Goal: Check status: Check status

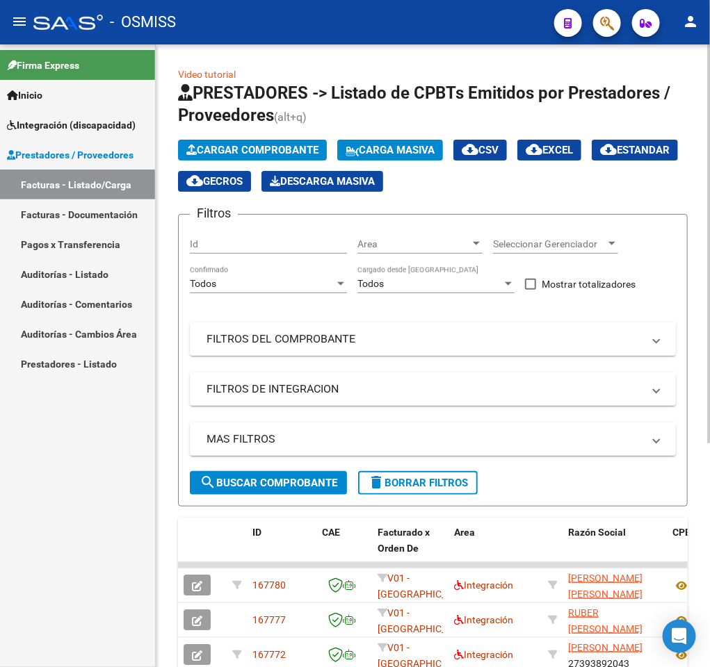
click at [365, 336] on mat-panel-title "FILTROS DEL COMPROBANTE" at bounding box center [424, 339] width 436 height 15
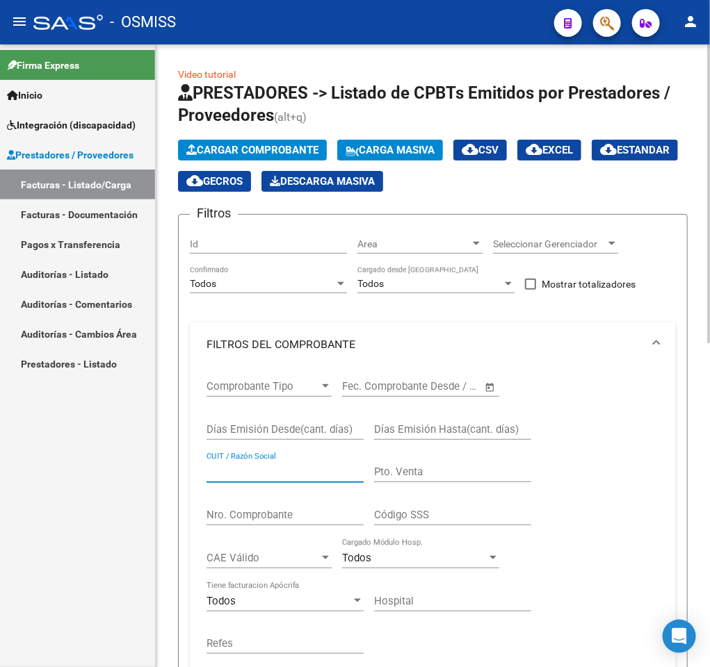
click at [309, 473] on input "CUIT / Razón Social" at bounding box center [284, 472] width 157 height 13
paste input "27393892043"
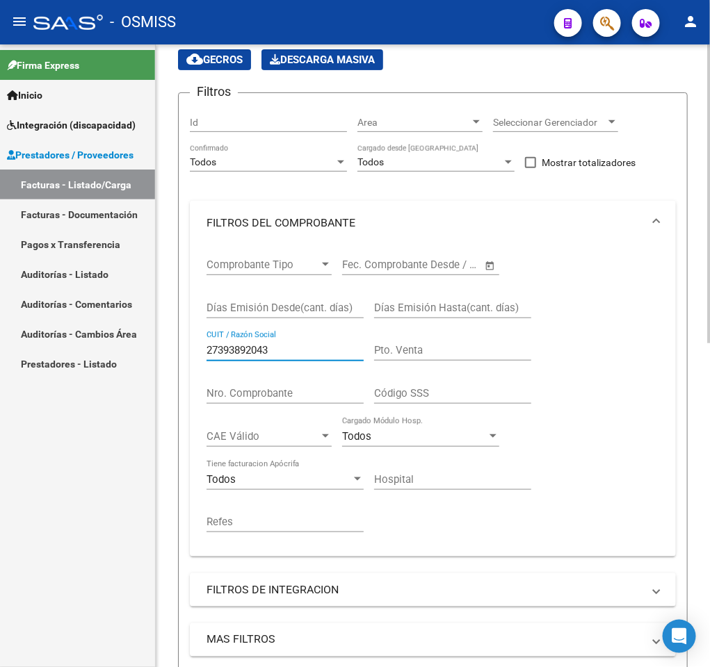
click at [707, 378] on div at bounding box center [708, 253] width 3 height 299
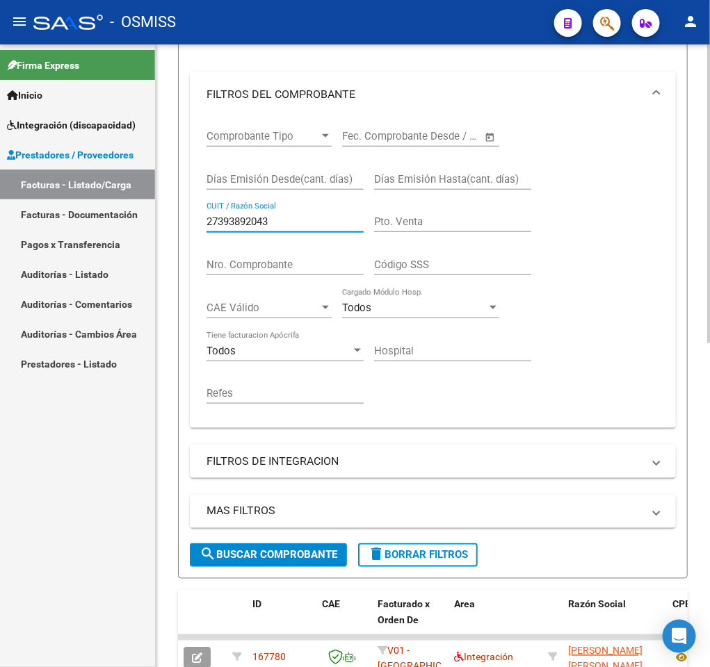
click at [705, 438] on div "Video tutorial PRESTADORES -> Listado de CPBTs Emitidos por Prestadores / Prove…" at bounding box center [435, 433] width 558 height 1279
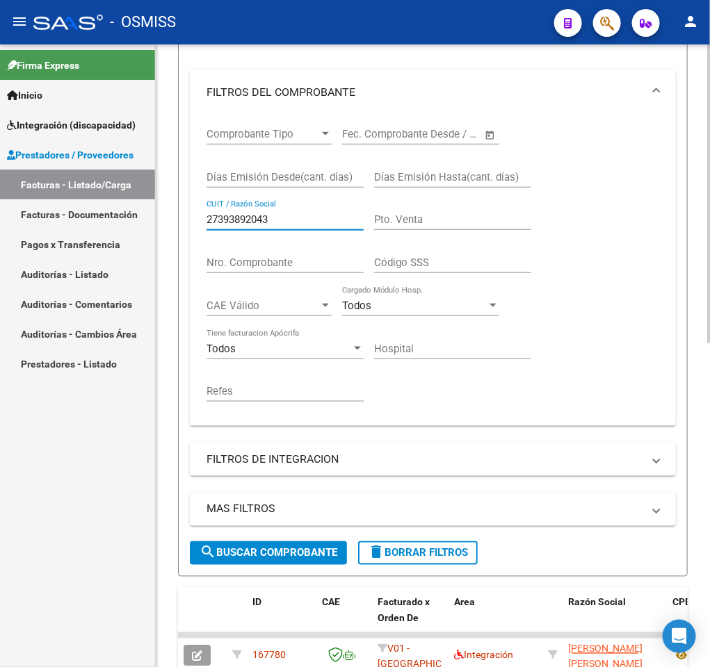
type input "27393892043"
click at [339, 553] on button "search Buscar Comprobante" at bounding box center [268, 554] width 157 height 24
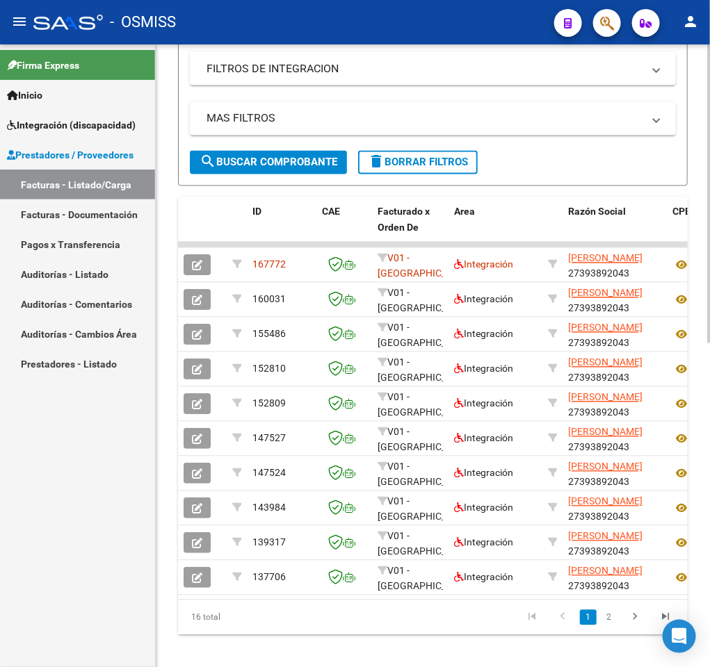
scroll to position [654, 0]
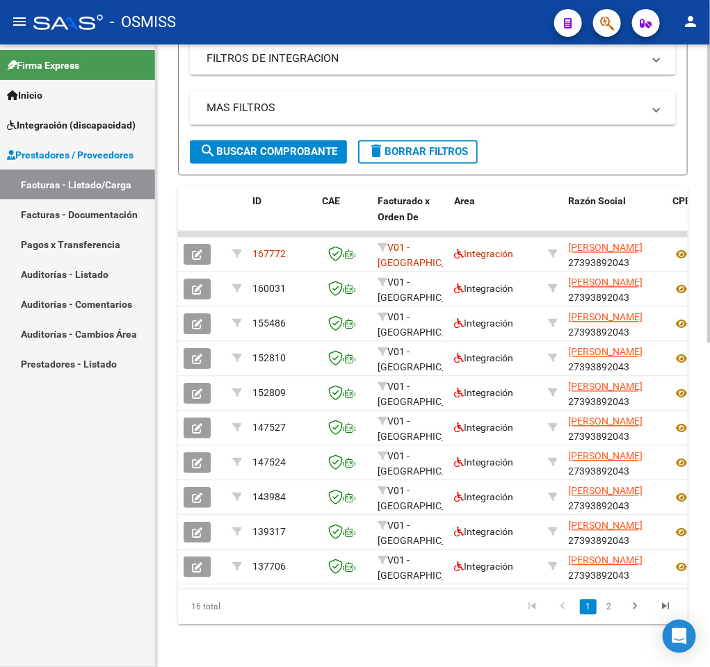
click at [697, 594] on div "Video tutorial PRESTADORES -> Listado de CPBTs Emitidos por Prestadores / Prove…" at bounding box center [435, 30] width 558 height 1279
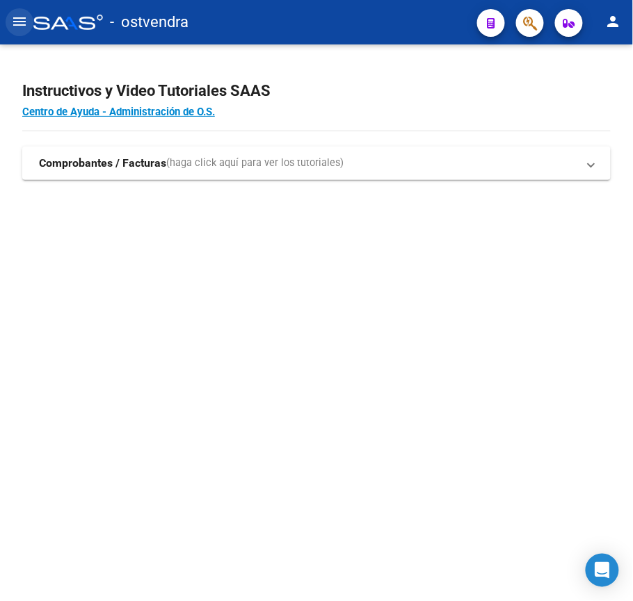
click at [17, 23] on mat-icon "menu" at bounding box center [19, 21] width 17 height 17
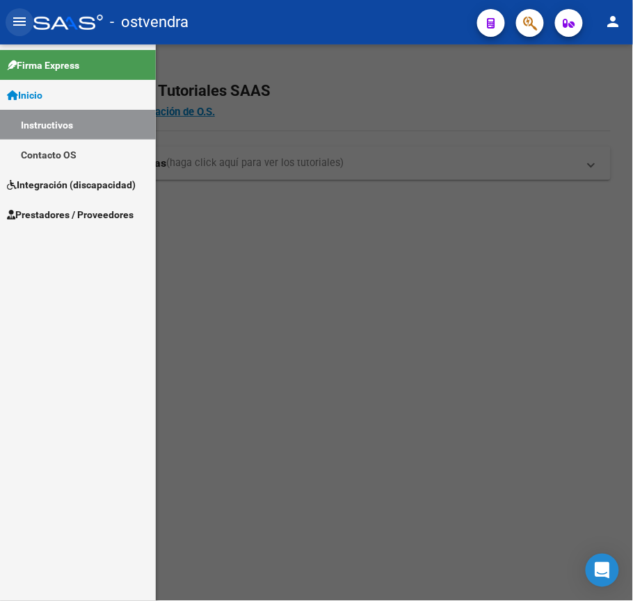
click at [17, 23] on mat-icon "menu" at bounding box center [19, 21] width 17 height 17
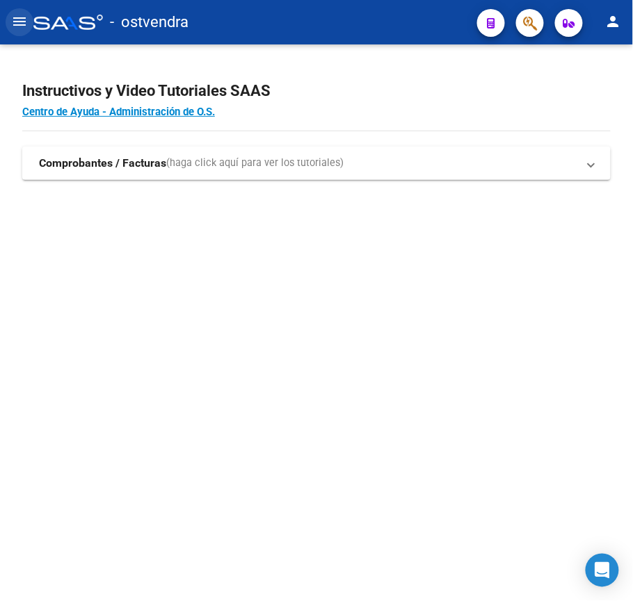
click at [17, 23] on mat-icon "menu" at bounding box center [19, 21] width 17 height 17
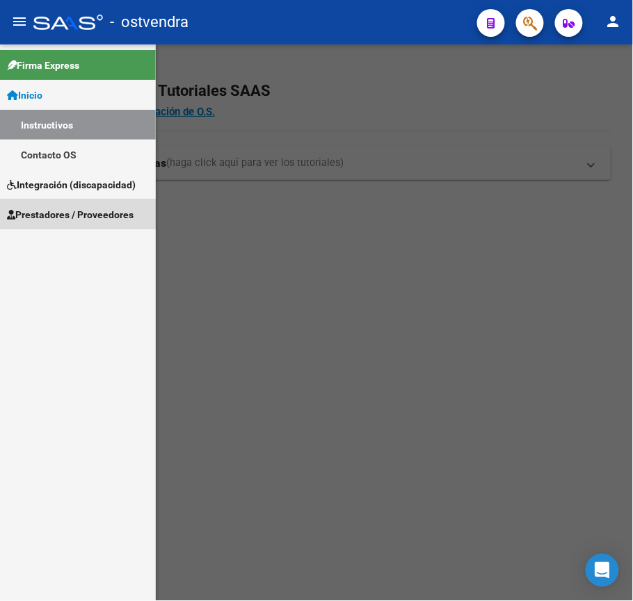
click at [76, 204] on link "Prestadores / Proveedores" at bounding box center [78, 215] width 156 height 30
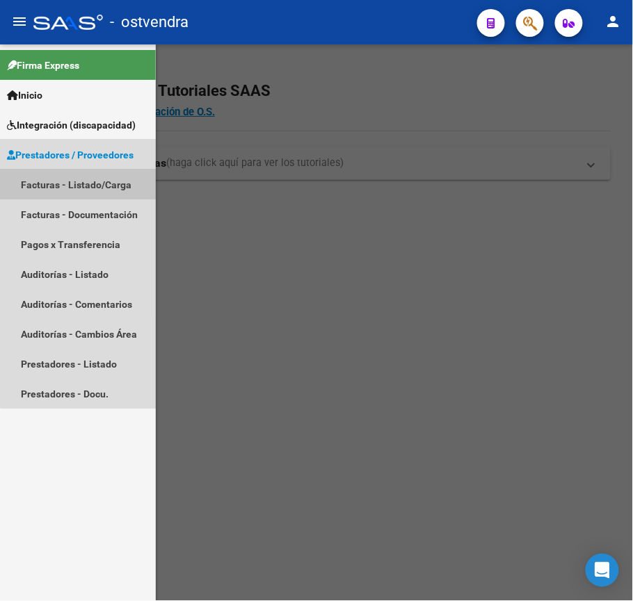
click at [92, 195] on link "Facturas - Listado/Carga" at bounding box center [78, 185] width 156 height 30
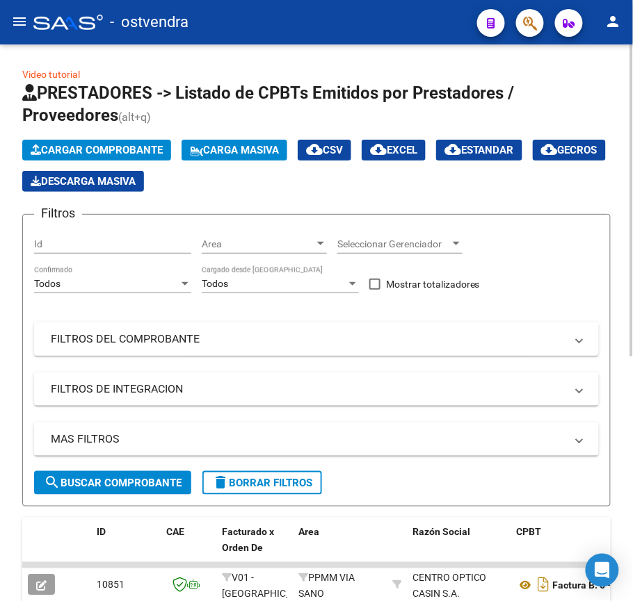
click at [168, 343] on mat-panel-title "FILTROS DEL COMPROBANTE" at bounding box center [308, 339] width 514 height 15
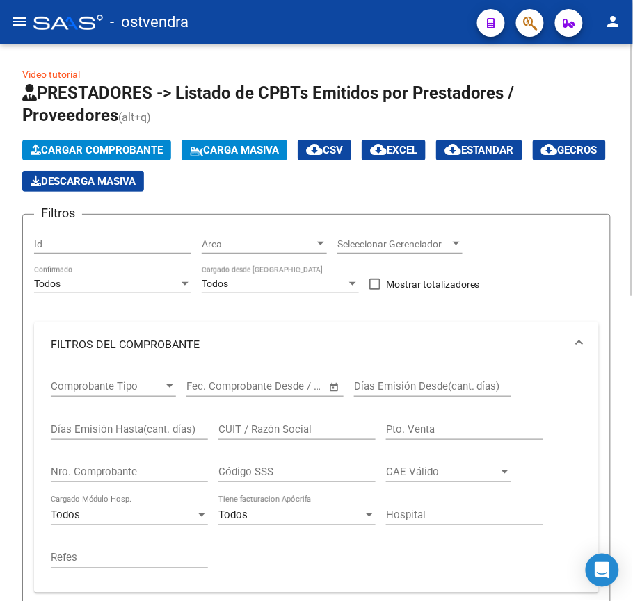
click at [265, 423] on input "CUIT / Razón Social" at bounding box center [296, 429] width 157 height 13
paste input "27374533695"
type input "27374533695"
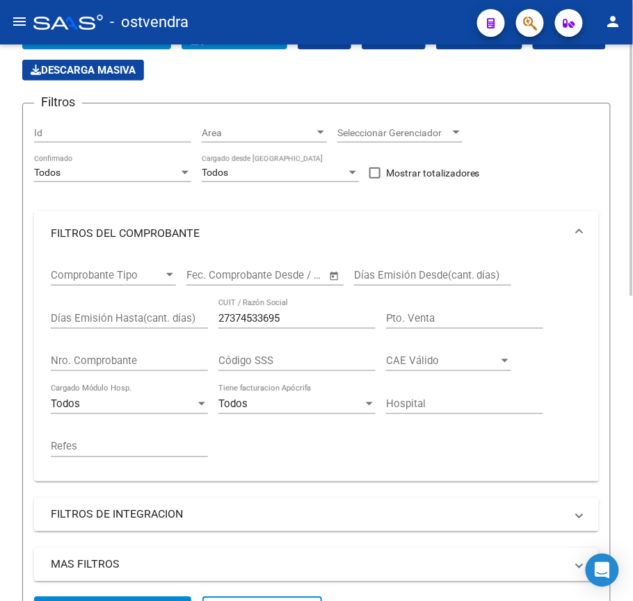
scroll to position [148, 0]
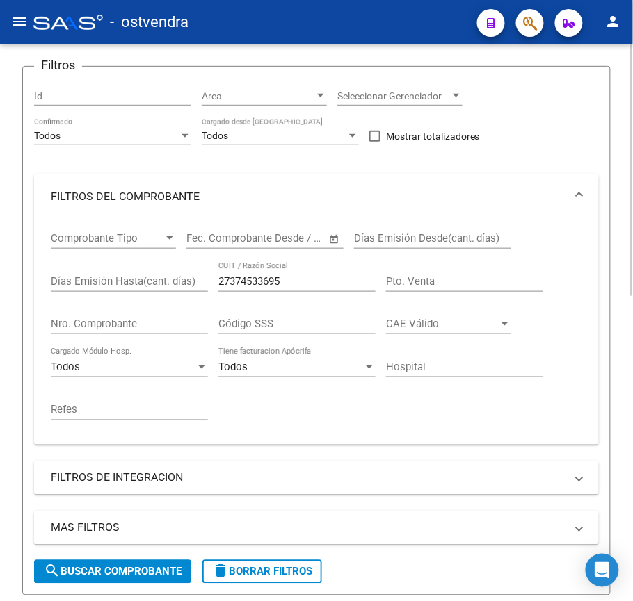
click at [167, 565] on button "search Buscar Comprobante" at bounding box center [112, 572] width 157 height 24
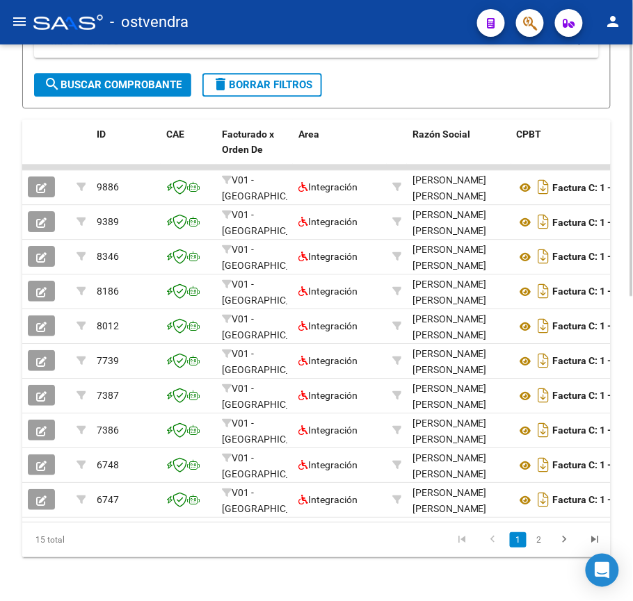
click at [624, 510] on div "Video tutorial PRESTADORES -> Listado de CPBTs Emitidos por Prestadores / Prove…" at bounding box center [318, 16] width 636 height 1215
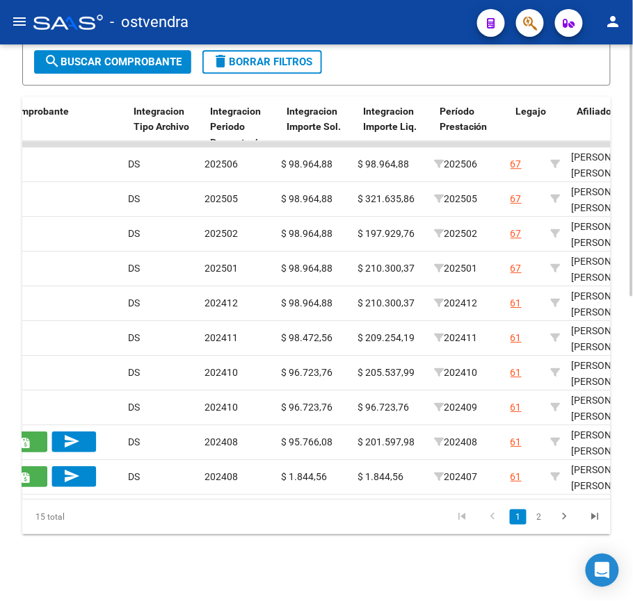
scroll to position [0, 1555]
